Goal: Transaction & Acquisition: Purchase product/service

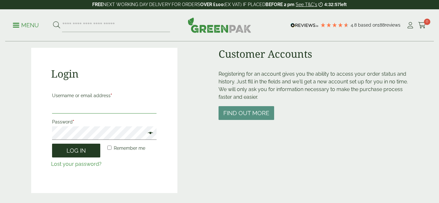
type input "**********"
click at [65, 152] on button "Log in" at bounding box center [76, 151] width 48 height 14
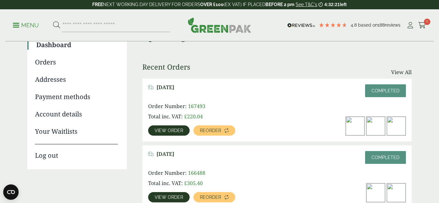
scroll to position [63, 0]
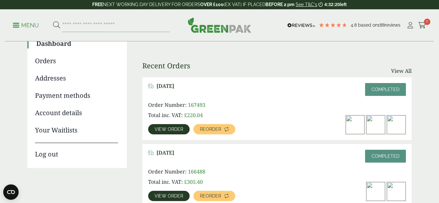
click at [169, 129] on span "View order" at bounding box center [168, 129] width 29 height 4
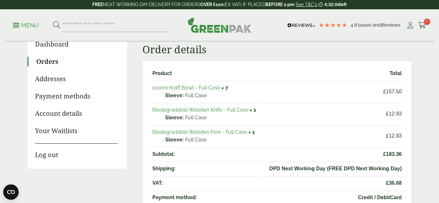
click at [163, 90] on link "500ml Kraft Bowl - Full Case" at bounding box center [186, 88] width 68 height 6
click at [215, 110] on link "Biodegradable Wooden Knife - Full Case" at bounding box center [200, 110] width 96 height 6
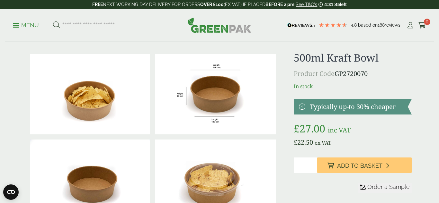
scroll to position [10, 0]
click at [312, 164] on input "*" at bounding box center [305, 165] width 23 height 15
click at [313, 164] on input "*" at bounding box center [305, 165] width 23 height 15
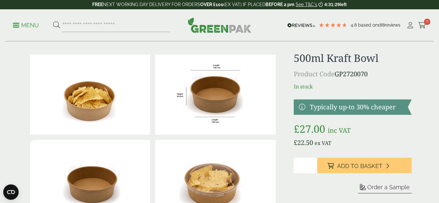
click at [313, 164] on input "*" at bounding box center [305, 165] width 23 height 15
type input "*"
click at [313, 164] on input "*" at bounding box center [305, 165] width 23 height 15
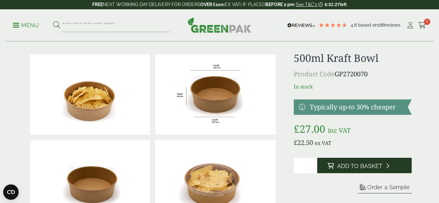
click at [338, 165] on span "Add to Basket" at bounding box center [359, 166] width 45 height 7
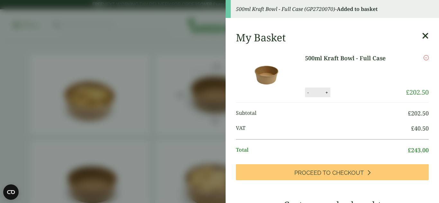
click at [425, 36] on icon at bounding box center [425, 35] width 7 height 9
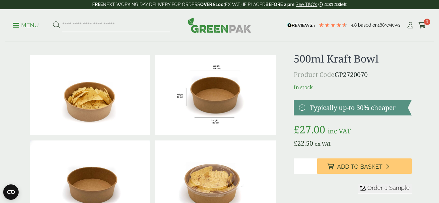
scroll to position [0, 0]
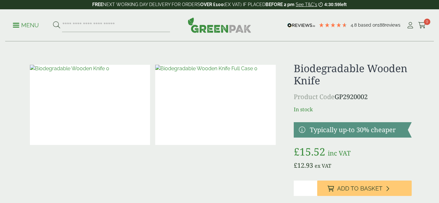
click at [343, 187] on span "Add to Basket" at bounding box center [359, 188] width 45 height 7
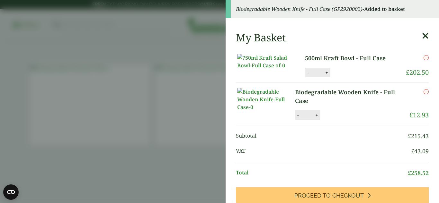
click at [424, 34] on icon at bounding box center [425, 35] width 7 height 9
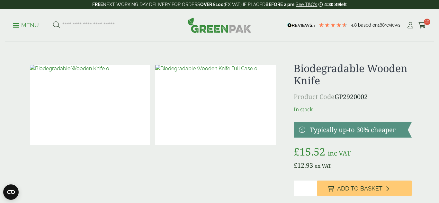
click at [137, 28] on input "search" at bounding box center [116, 25] width 108 height 13
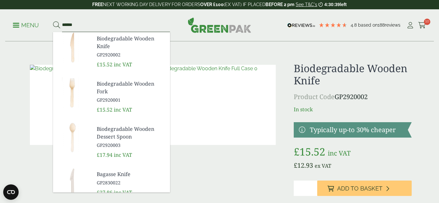
type input "******"
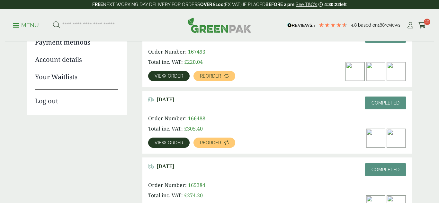
click at [176, 141] on span "View order" at bounding box center [168, 143] width 29 height 4
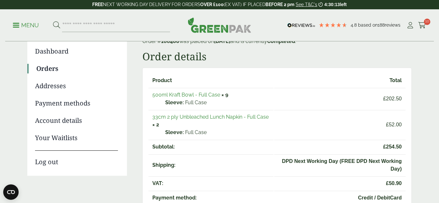
click at [206, 118] on link "33cm 2 ply Unbleached Lunch Napkin - Full Case" at bounding box center [210, 117] width 116 height 6
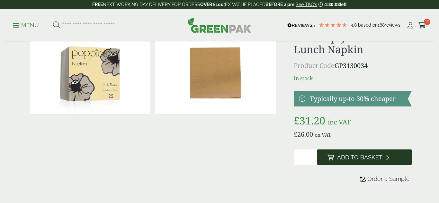
click at [341, 158] on span "Add to Basket" at bounding box center [359, 157] width 45 height 7
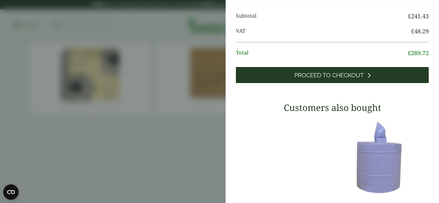
scroll to position [156, 0]
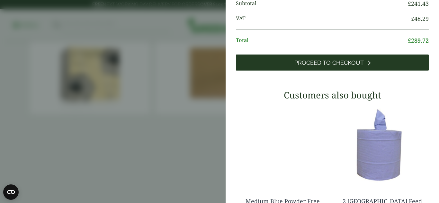
click at [306, 66] on span "Proceed to Checkout" at bounding box center [328, 62] width 69 height 7
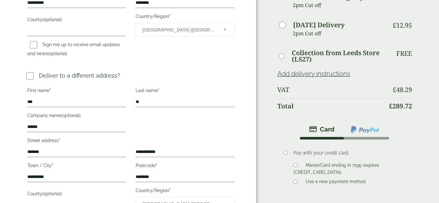
scroll to position [239, 0]
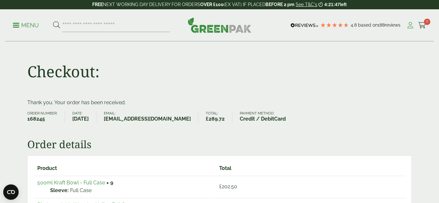
click at [407, 23] on icon at bounding box center [410, 25] width 8 height 6
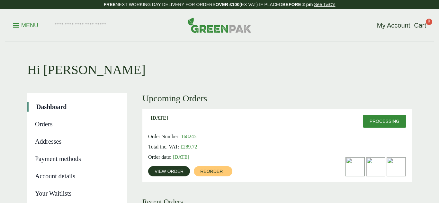
scroll to position [96, 0]
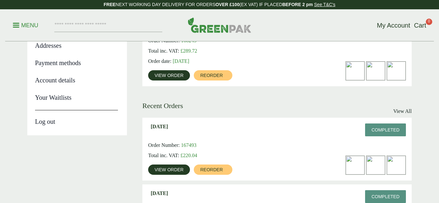
click at [50, 122] on link "Log out" at bounding box center [76, 118] width 83 height 16
